Goal: Obtain resource: Download file/media

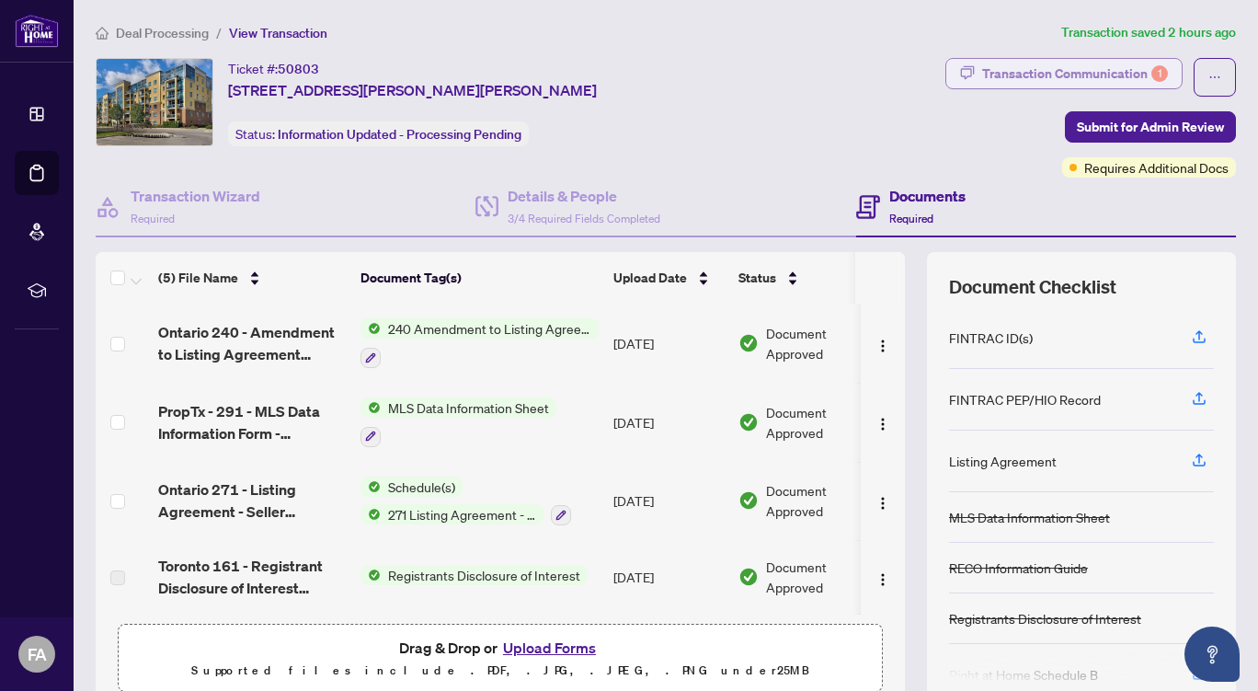
click at [1038, 67] on div "Transaction Communication 1" at bounding box center [1075, 73] width 186 height 29
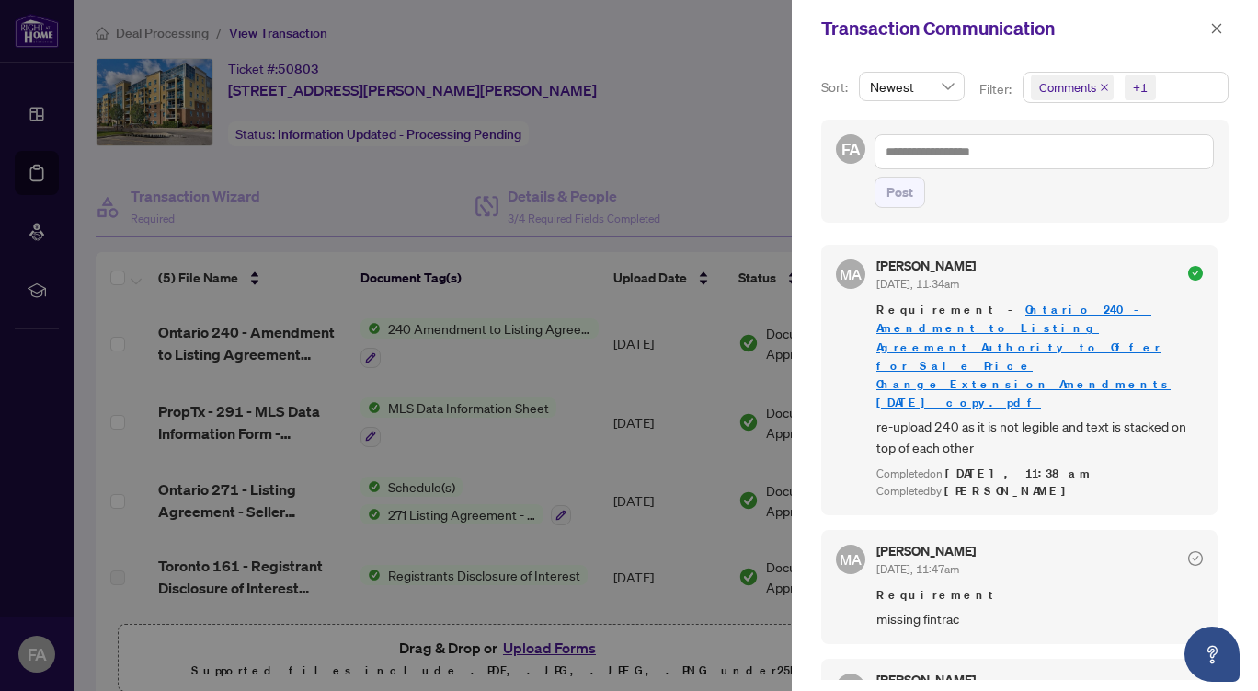
click at [994, 324] on link "Ontario 240 - Amendment to Listing Agreement Authority to Offer for Sale Price …" at bounding box center [1024, 356] width 294 height 108
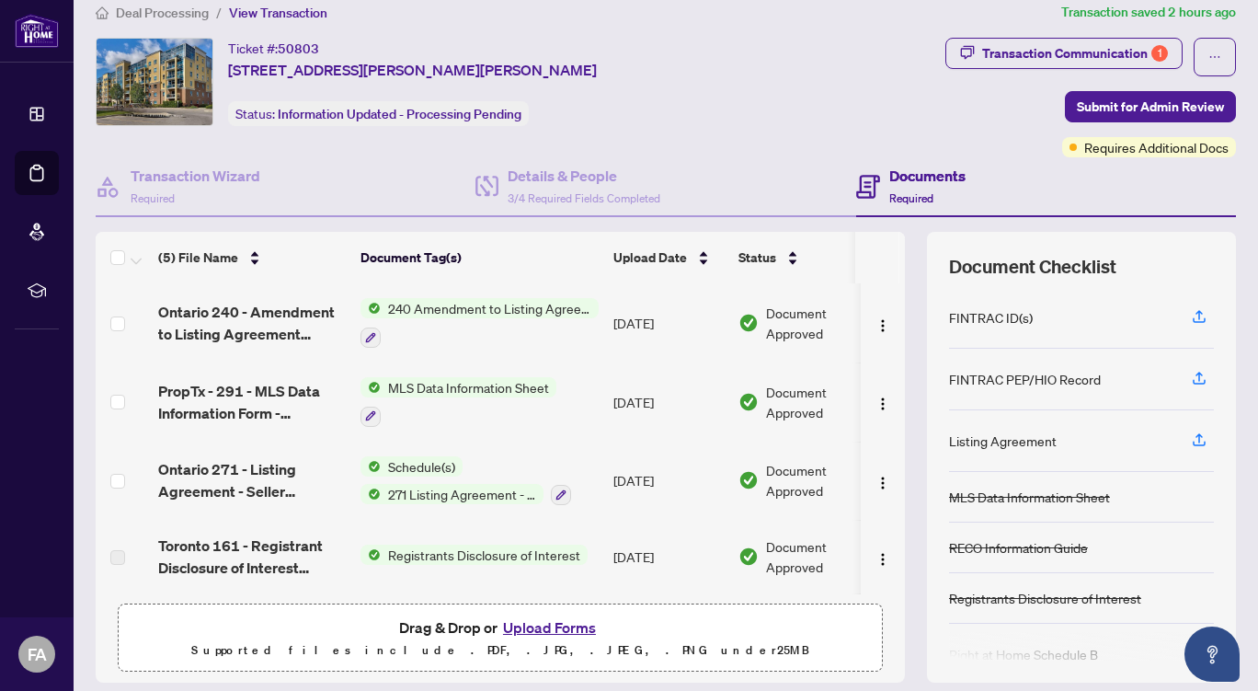
scroll to position [19, 0]
click at [1020, 49] on div "Transaction Communication 1" at bounding box center [1075, 54] width 186 height 29
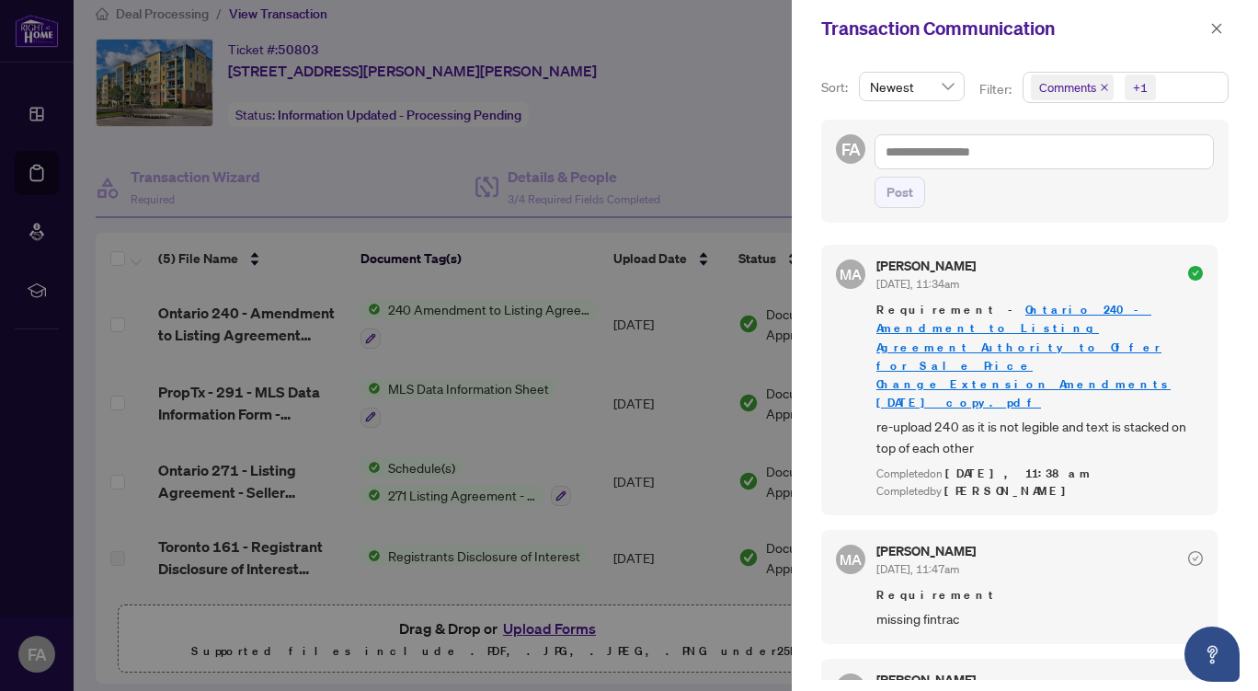
click at [974, 328] on link "Ontario 240 - Amendment to Listing Agreement Authority to Offer for Sale Price …" at bounding box center [1024, 356] width 294 height 108
